Goal: Obtain resource: Download file/media

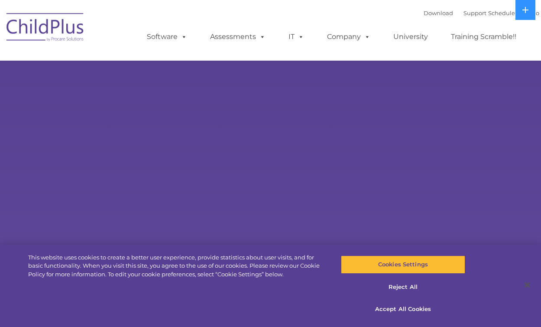
select select "MEDIUM"
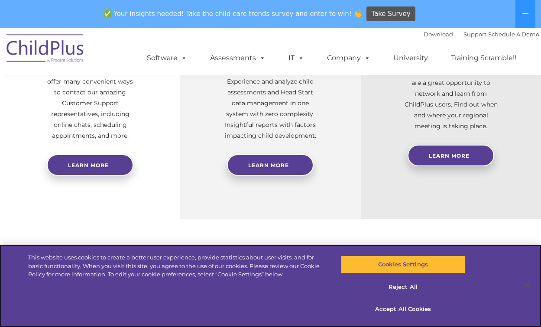
scroll to position [403, 0]
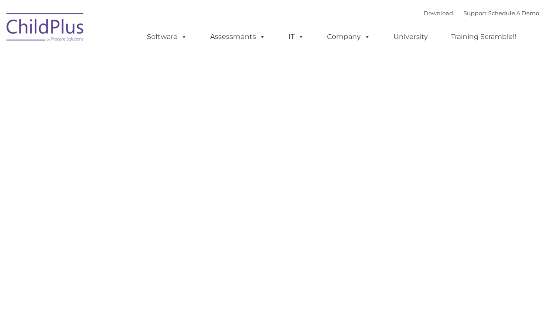
type input ""
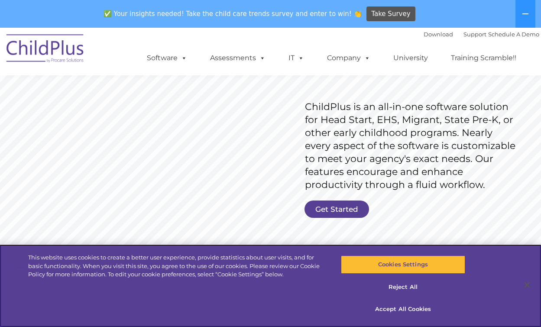
scroll to position [126, 0]
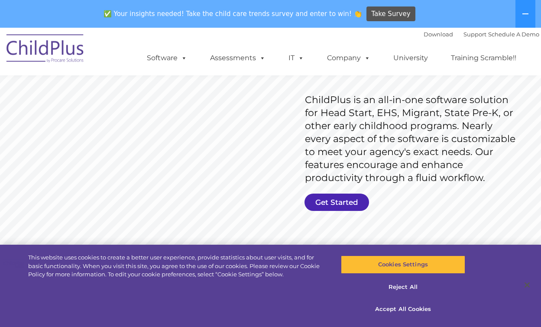
click at [314, 201] on link "Get Started" at bounding box center [337, 202] width 65 height 17
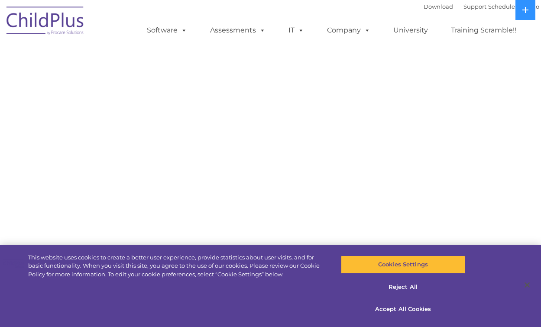
select select "MEDIUM"
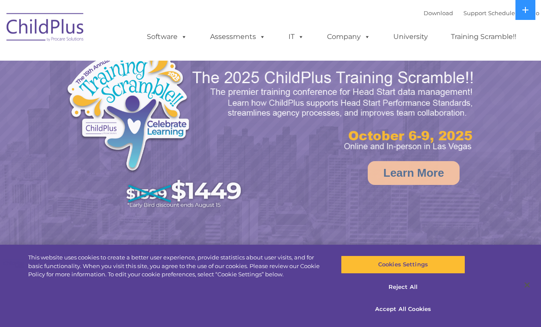
select select "MEDIUM"
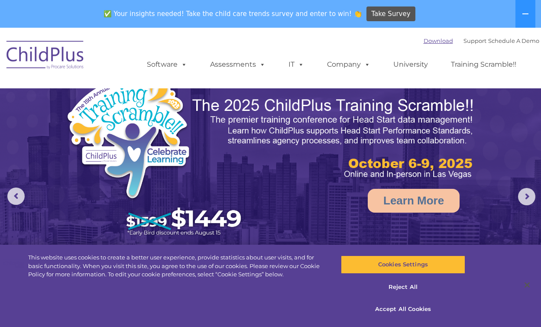
click at [424, 41] on link "Download" at bounding box center [438, 40] width 29 height 7
